Goal: Transaction & Acquisition: Purchase product/service

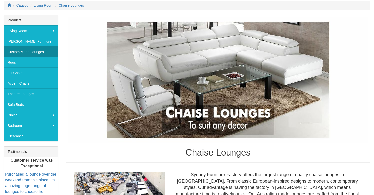
scroll to position [73, 0]
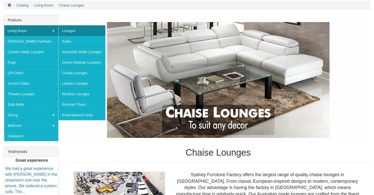
click at [68, 27] on link "Lounges" at bounding box center [81, 30] width 47 height 11
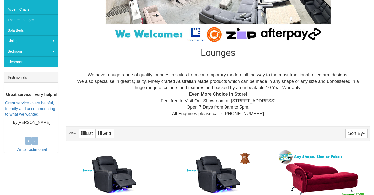
scroll to position [169, 0]
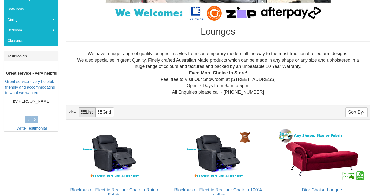
click at [95, 107] on link "List" at bounding box center [87, 112] width 17 height 10
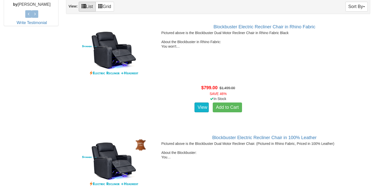
scroll to position [274, 0]
click at [111, 4] on link "Grid" at bounding box center [105, 7] width 19 height 10
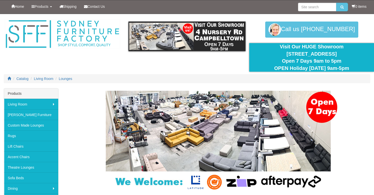
scroll to position [0, 0]
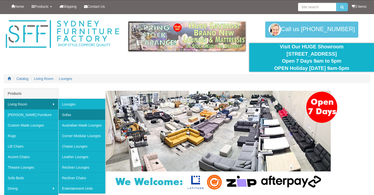
click at [73, 113] on link "Sofas" at bounding box center [81, 114] width 47 height 11
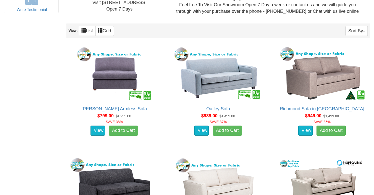
scroll to position [266, 0]
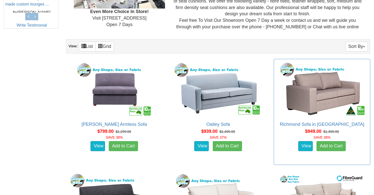
click at [325, 93] on img at bounding box center [322, 89] width 90 height 55
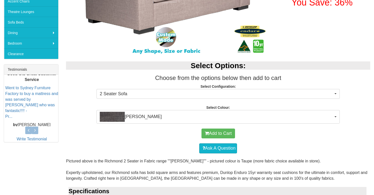
scroll to position [156, 0]
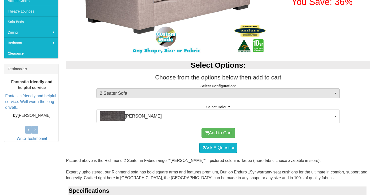
click at [335, 91] on button "2 Seater Sofa" at bounding box center [218, 93] width 243 height 10
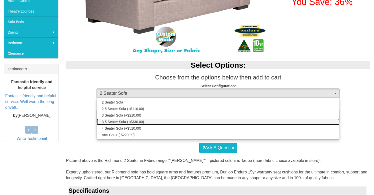
click at [281, 120] on link "3.5 Seater Sofa (+$330.00)" at bounding box center [218, 121] width 243 height 7
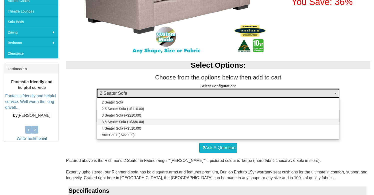
select select "456"
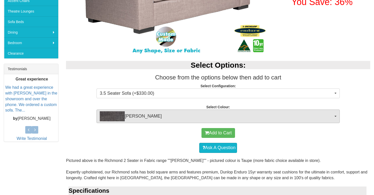
click at [335, 114] on button "Morgan Slate" at bounding box center [218, 116] width 243 height 14
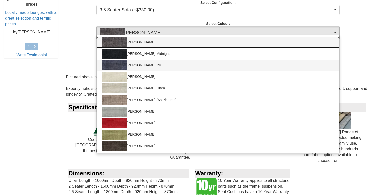
scroll to position [240, 0]
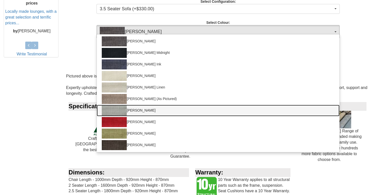
click at [121, 110] on img at bounding box center [114, 110] width 25 height 10
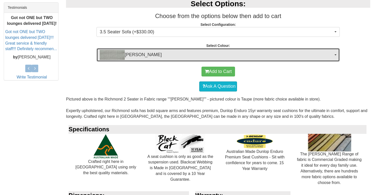
scroll to position [214, 0]
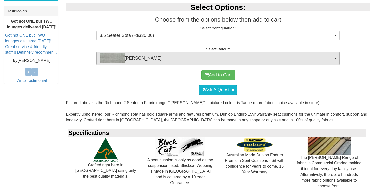
click at [334, 58] on button "Morgan Stone" at bounding box center [218, 59] width 243 height 14
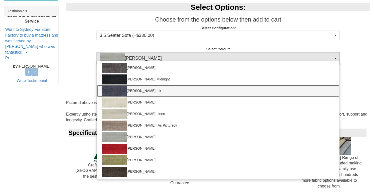
click at [128, 90] on link "Morgan Ink" at bounding box center [218, 91] width 243 height 12
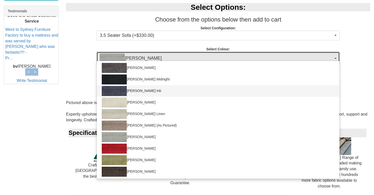
select select "381"
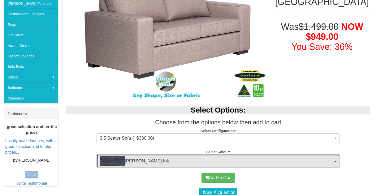
scroll to position [109, 0]
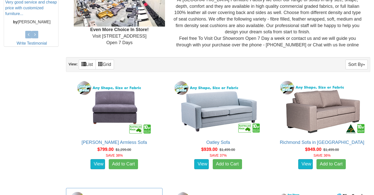
scroll to position [233, 0]
